Goal: Find contact information: Find contact information

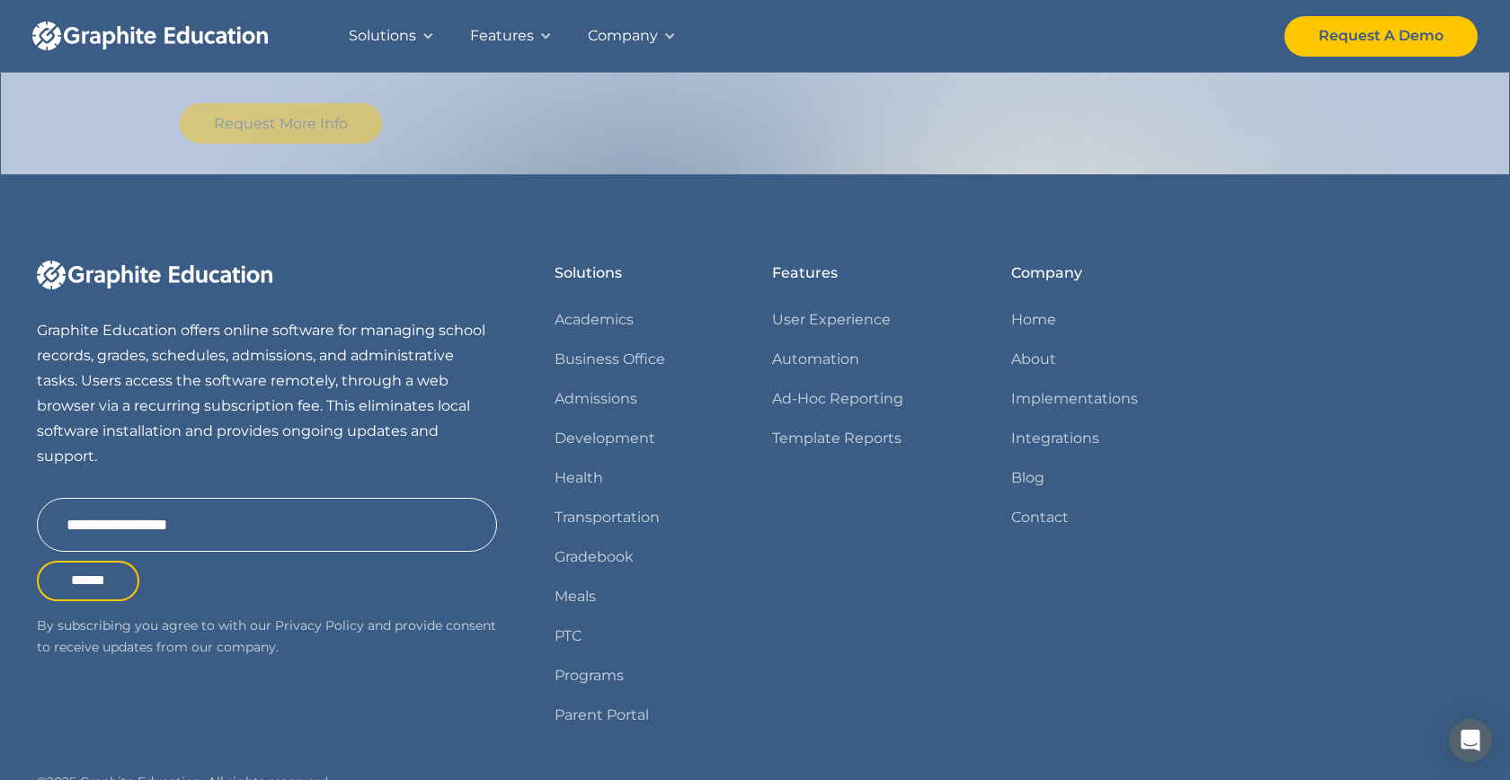
scroll to position [2216, 0]
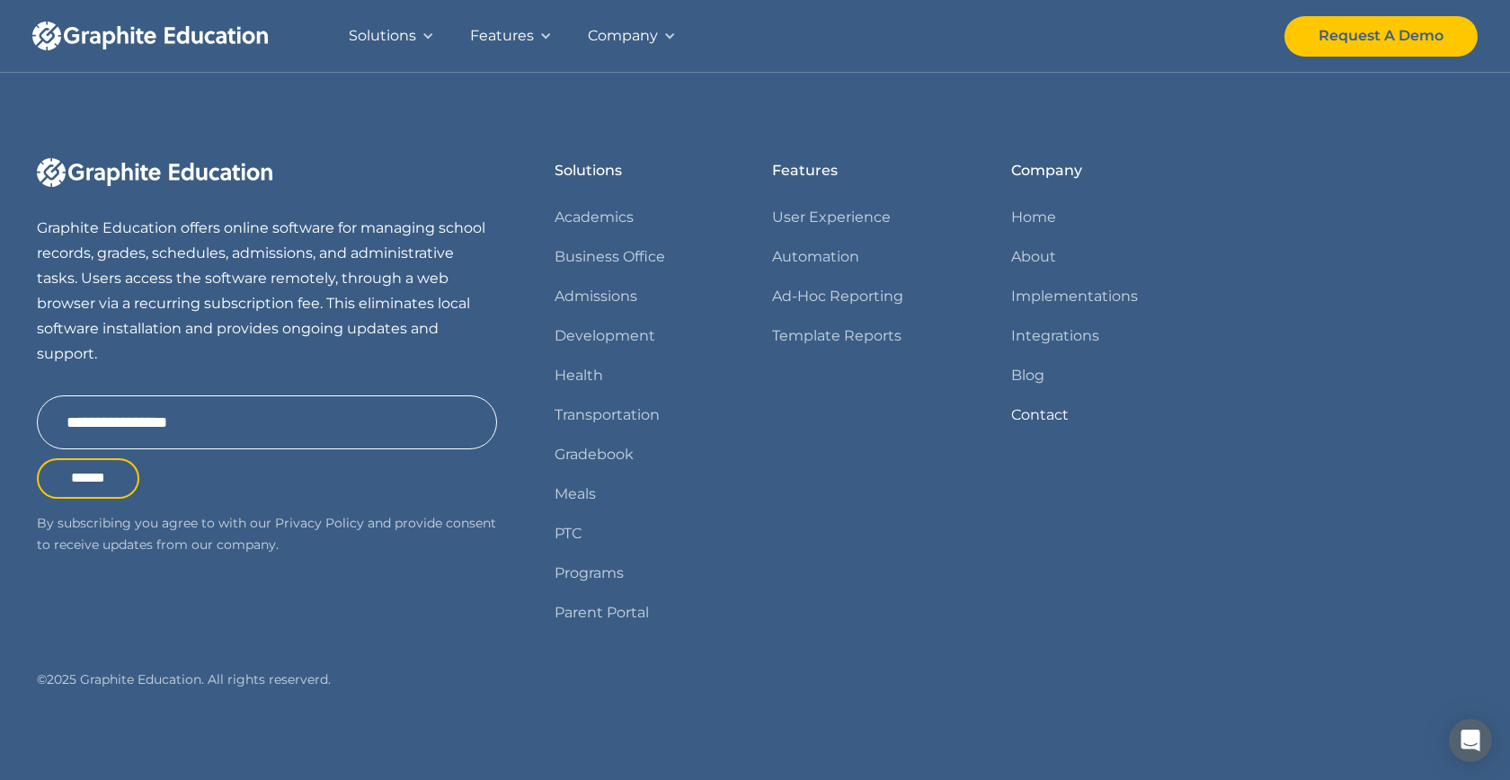
click at [1041, 407] on link "Contact" at bounding box center [1040, 415] width 58 height 25
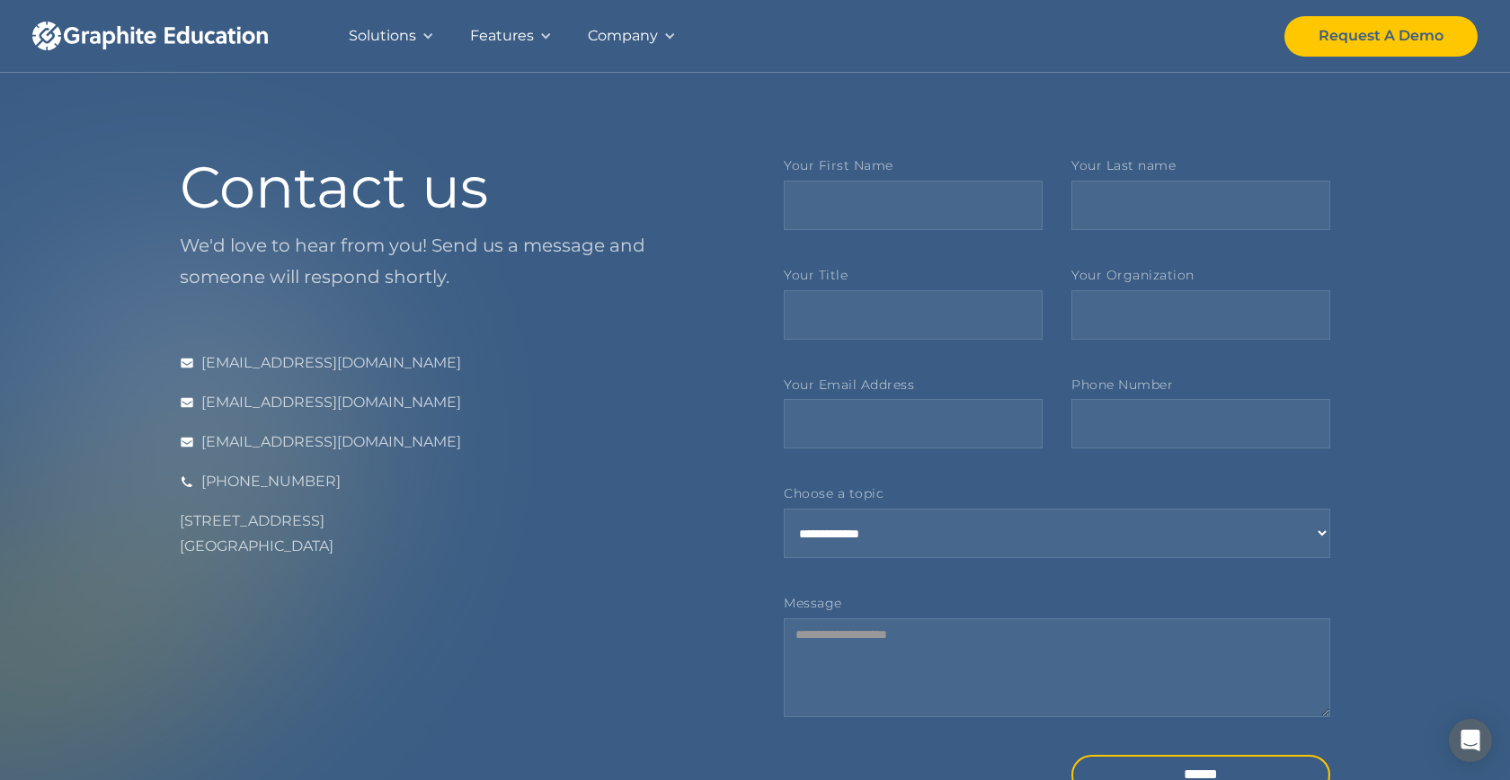
click at [404, 35] on div "Solutions" at bounding box center [382, 35] width 67 height 25
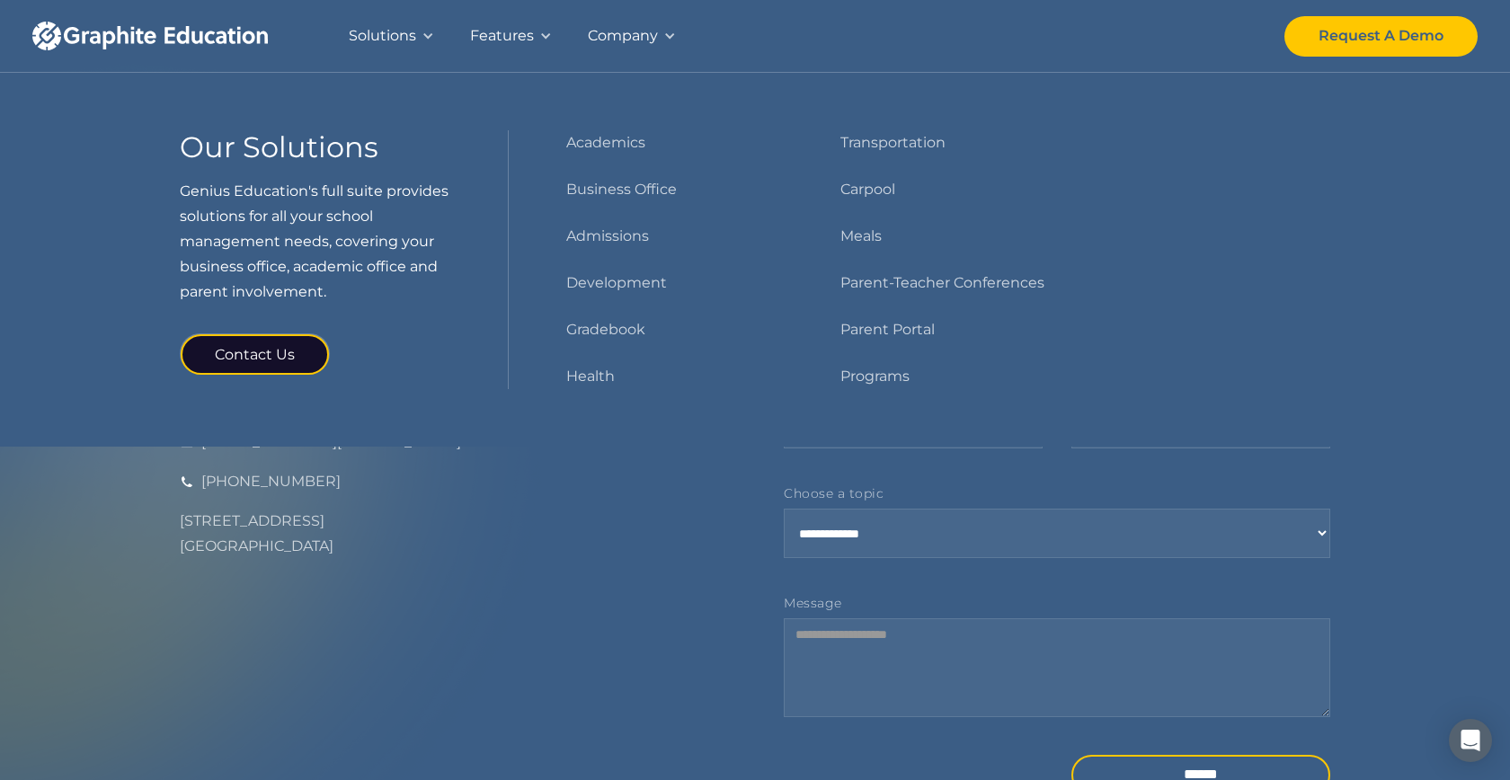
click at [162, 19] on link "home" at bounding box center [167, 36] width 270 height 72
